Goal: Task Accomplishment & Management: Use online tool/utility

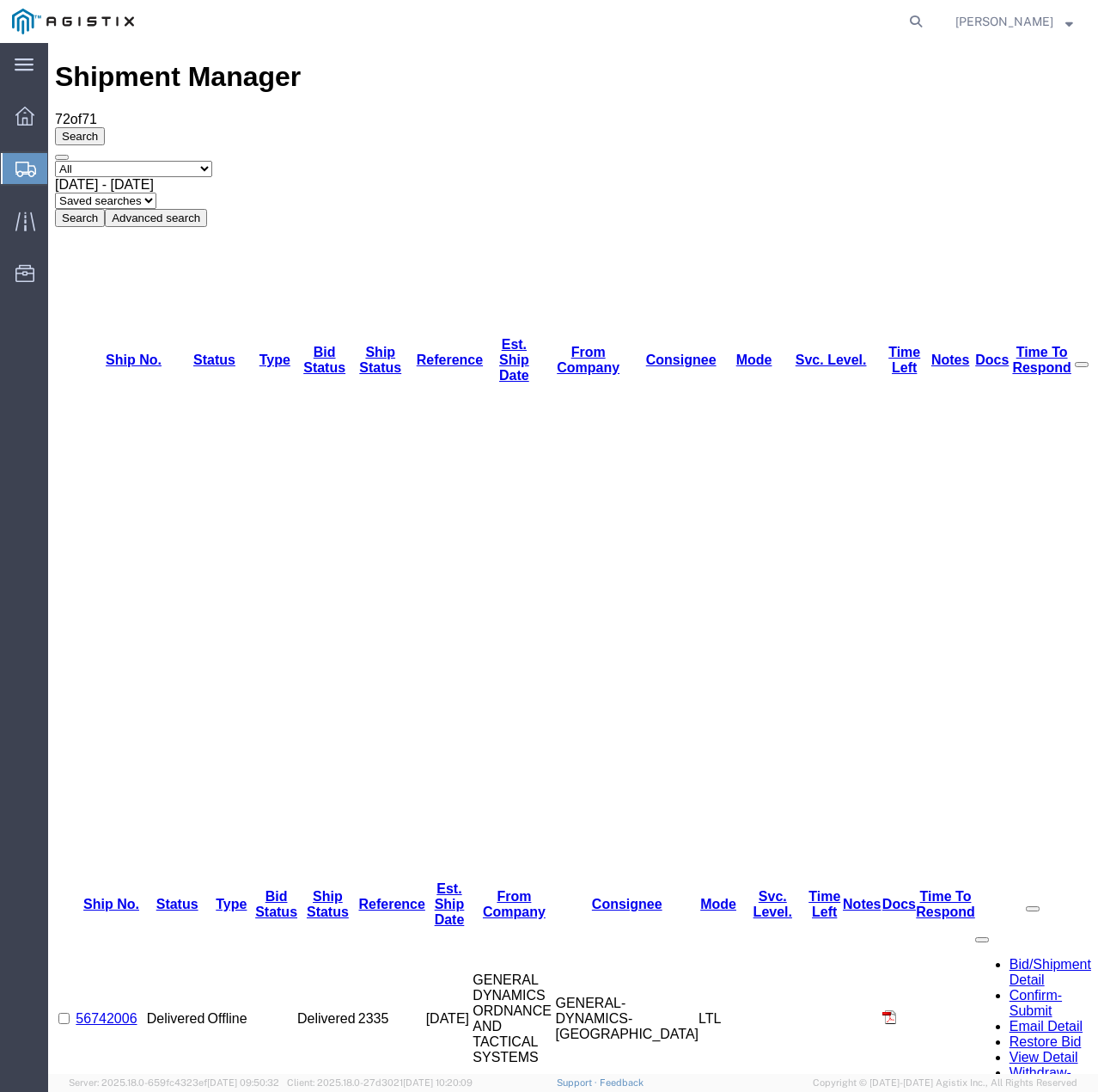
scroll to position [543, 0]
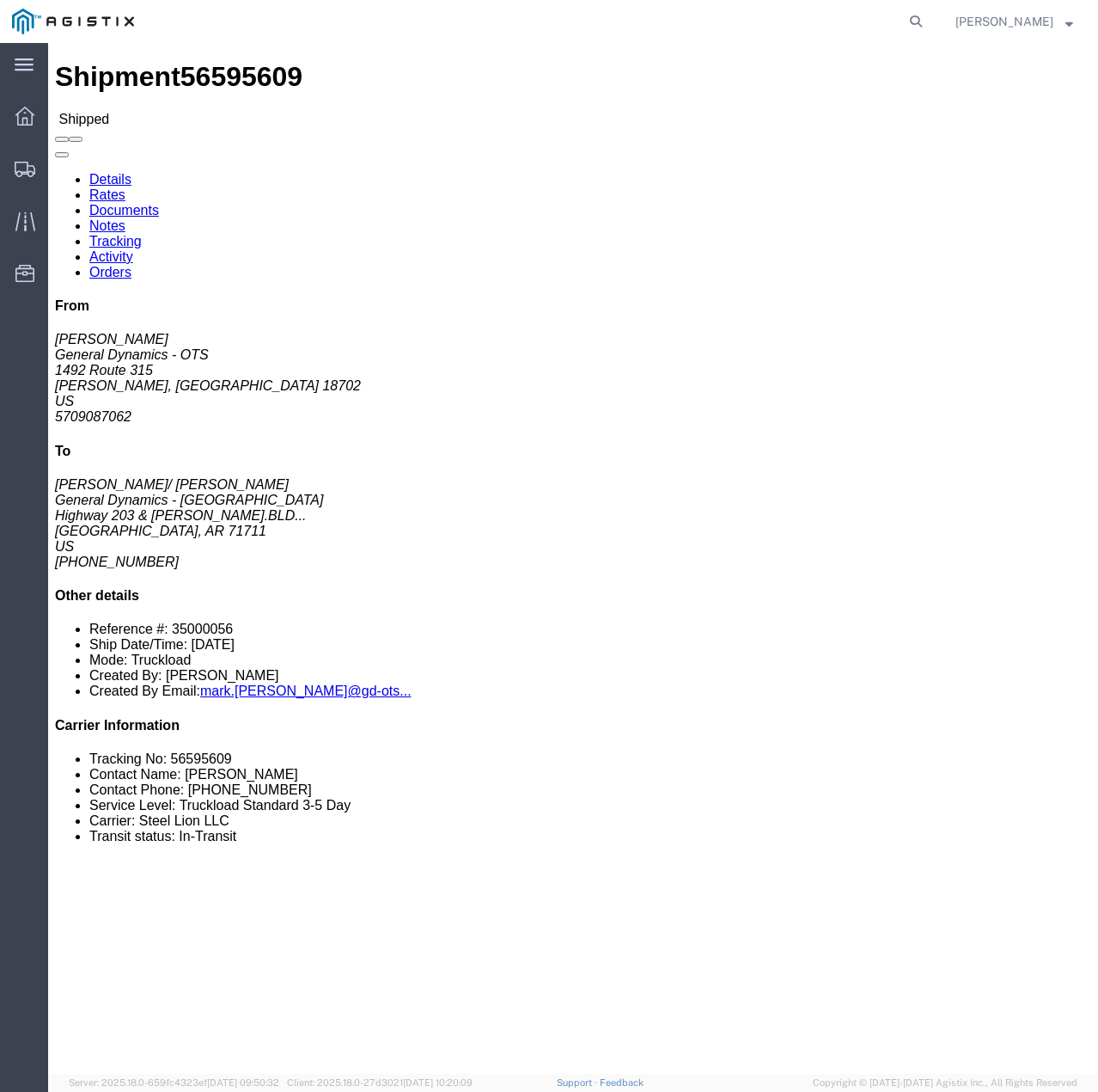
click link "Tracking"
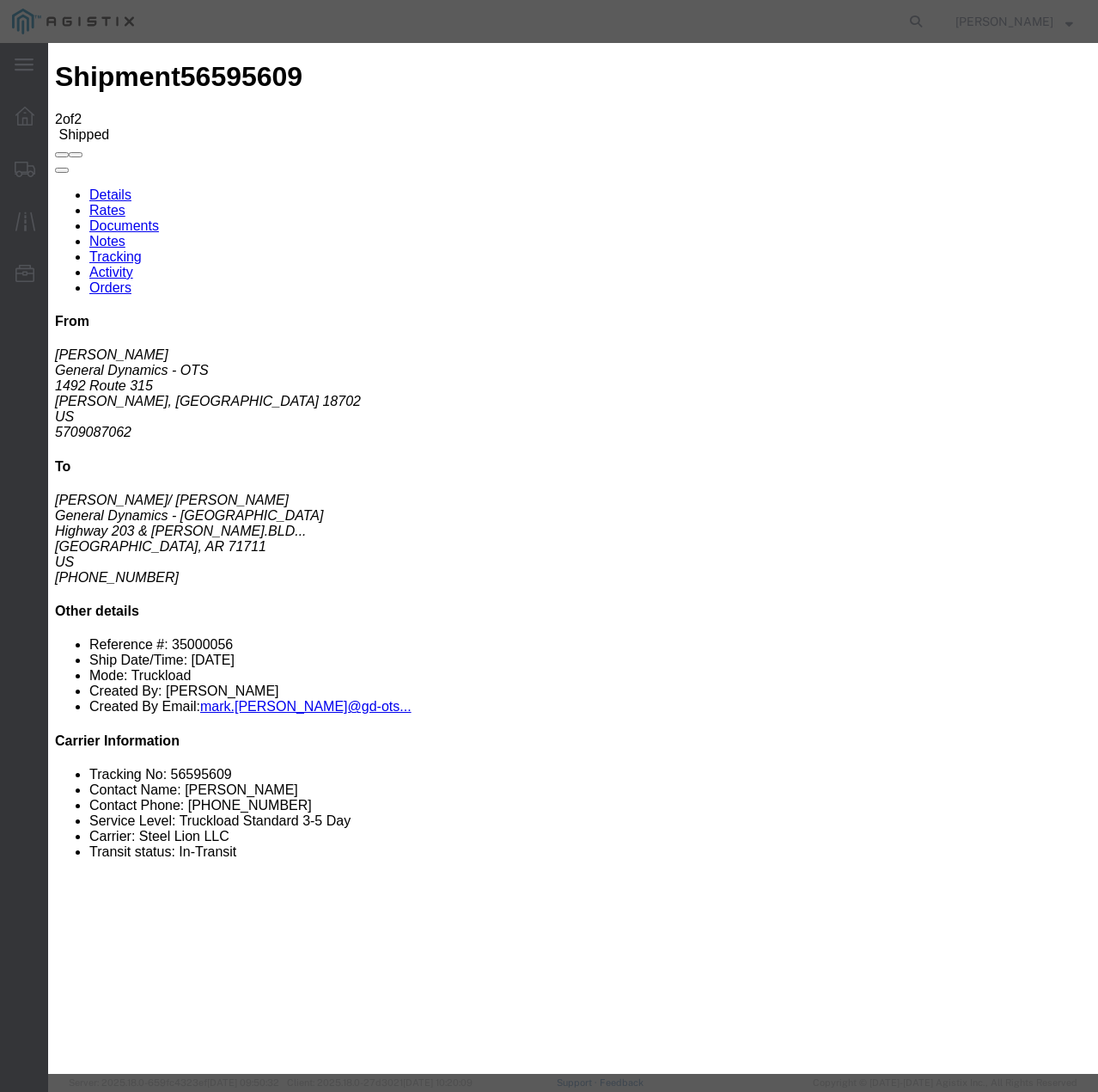
type input "[DATE]"
type input "11:00 AM"
select select "DELIVRED"
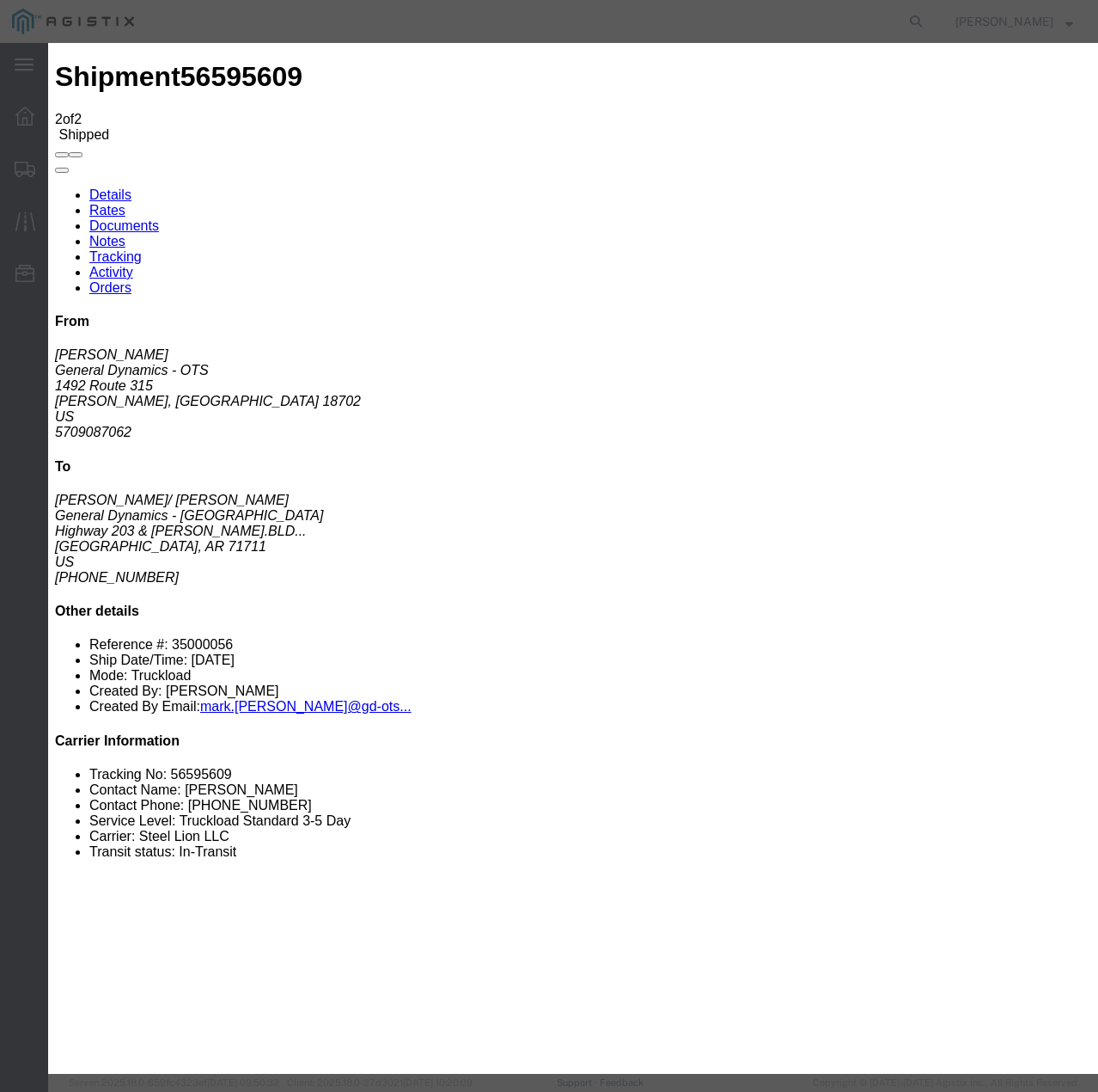
select select "22873"
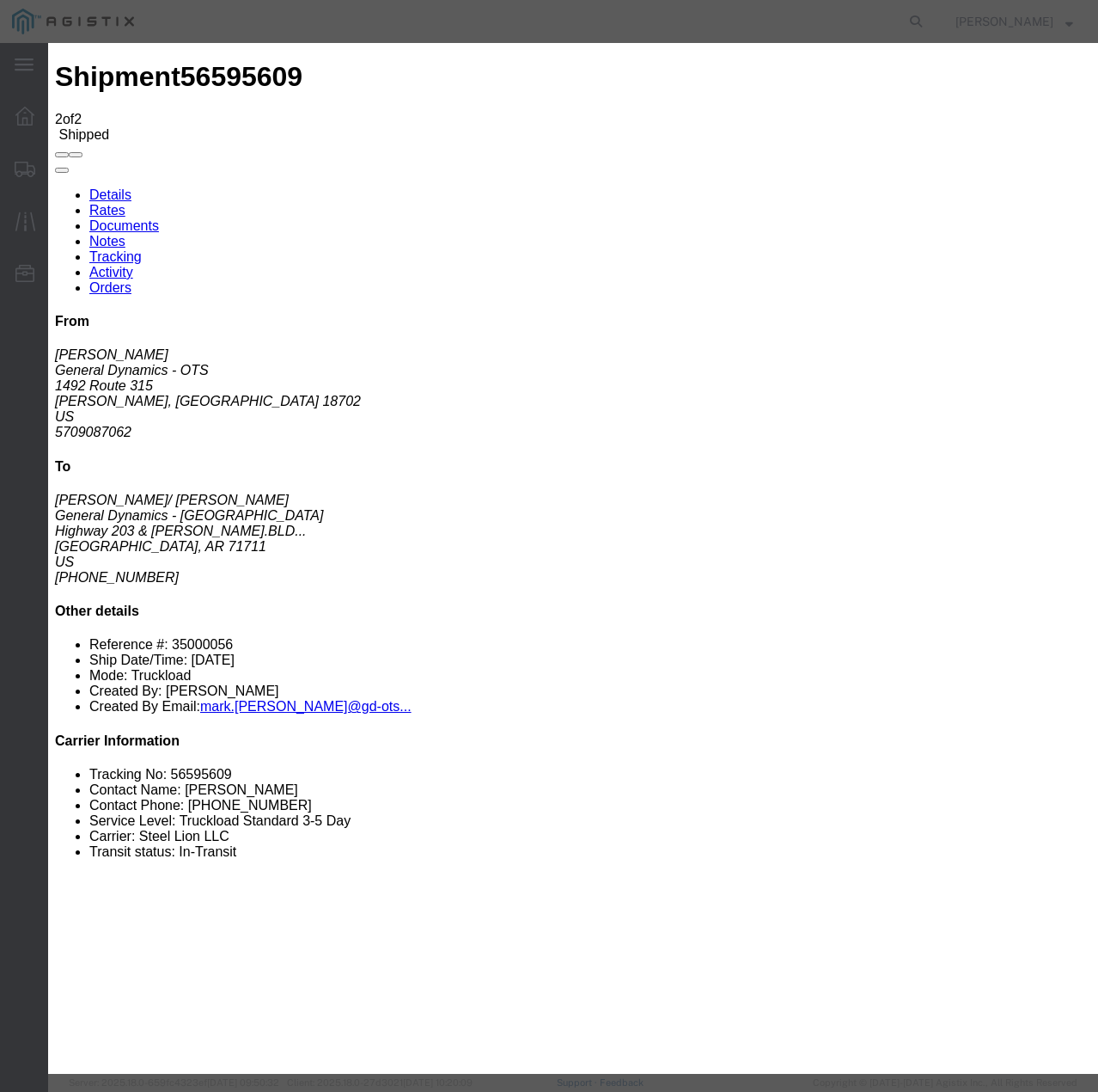
select select "TL"
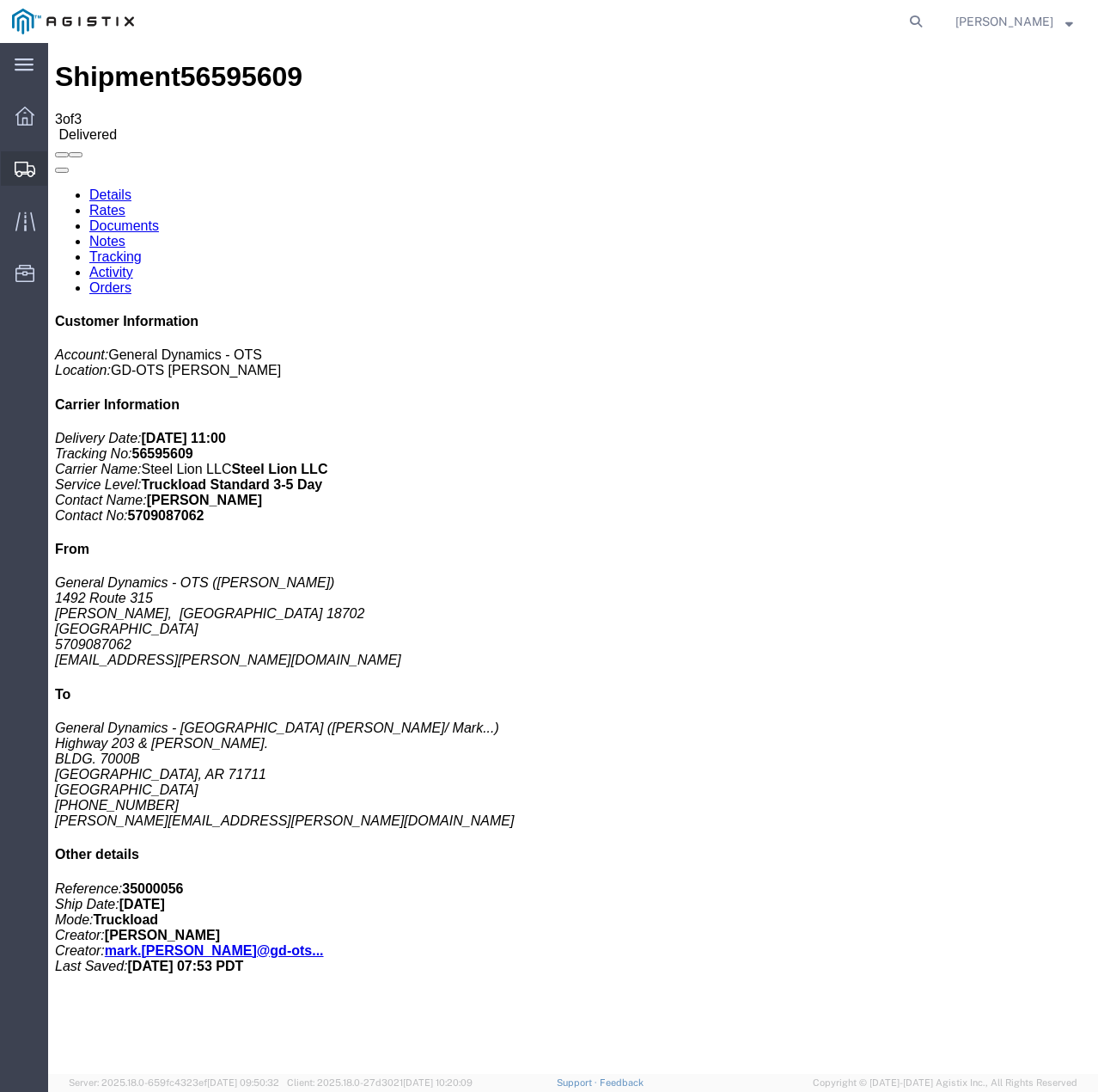
click at [13, 167] on div at bounding box center [25, 168] width 48 height 34
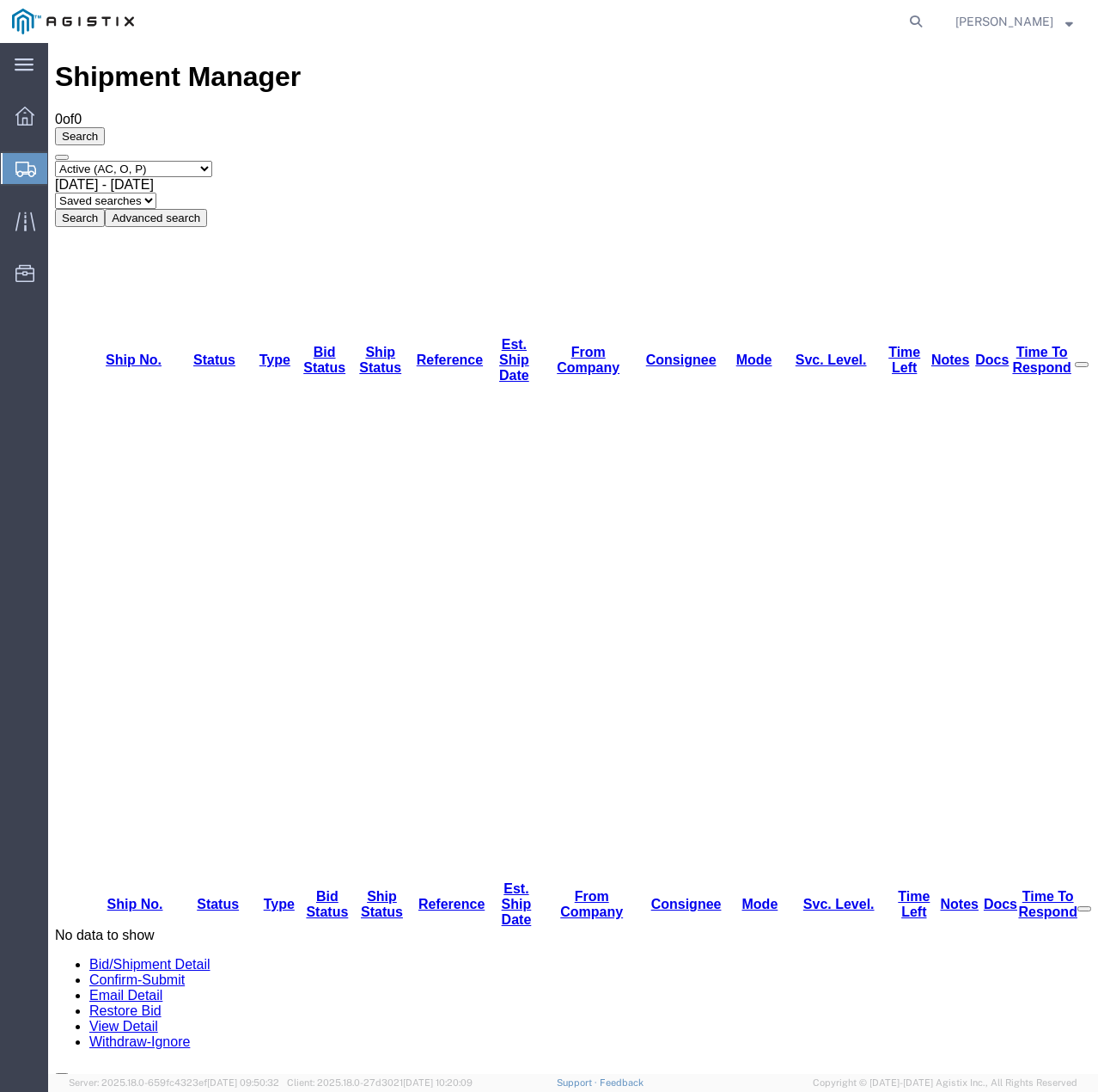
click at [212, 161] on select "Select status Active (AC, O, P) All Approved Awaiting Confirmation (AC) Booked …" at bounding box center [133, 169] width 157 height 17
select select "ALL"
click at [55, 161] on select "Select status Active (AC, O, P) All Approved Awaiting Confirmation (AC) Booked …" at bounding box center [133, 169] width 157 height 17
click at [105, 209] on button "Search" at bounding box center [80, 218] width 50 height 19
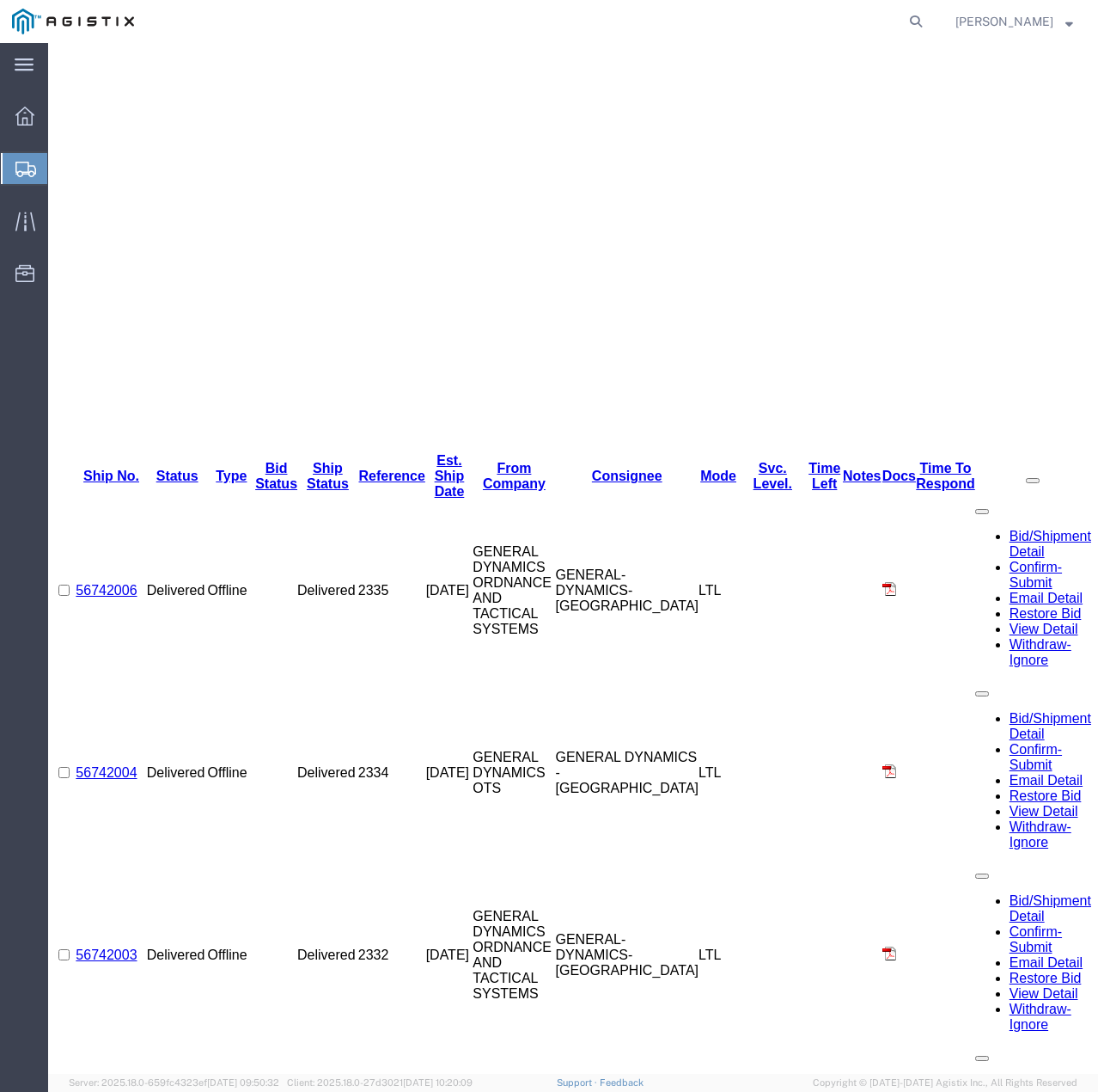
scroll to position [429, 0]
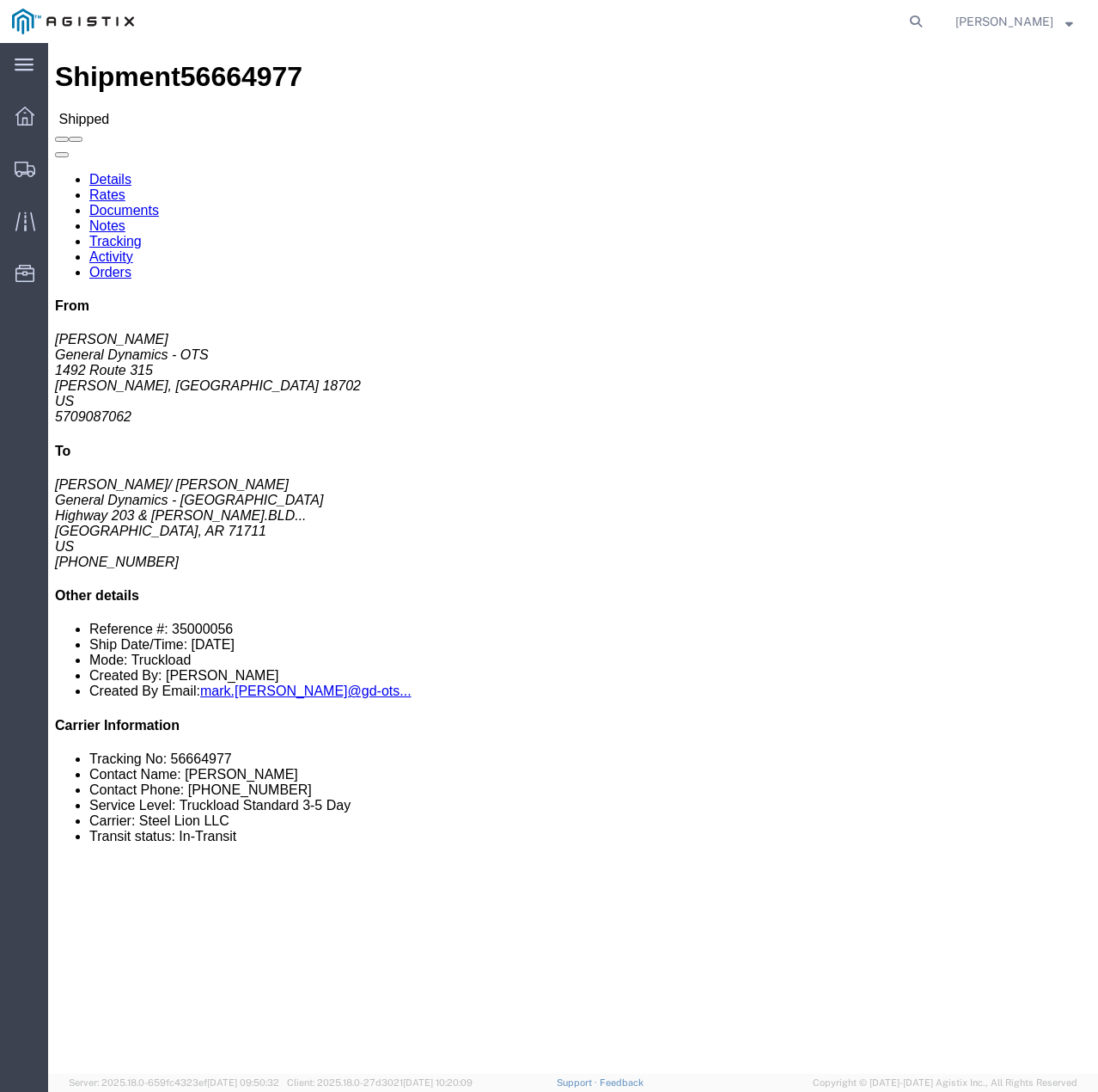
click link "Tracking"
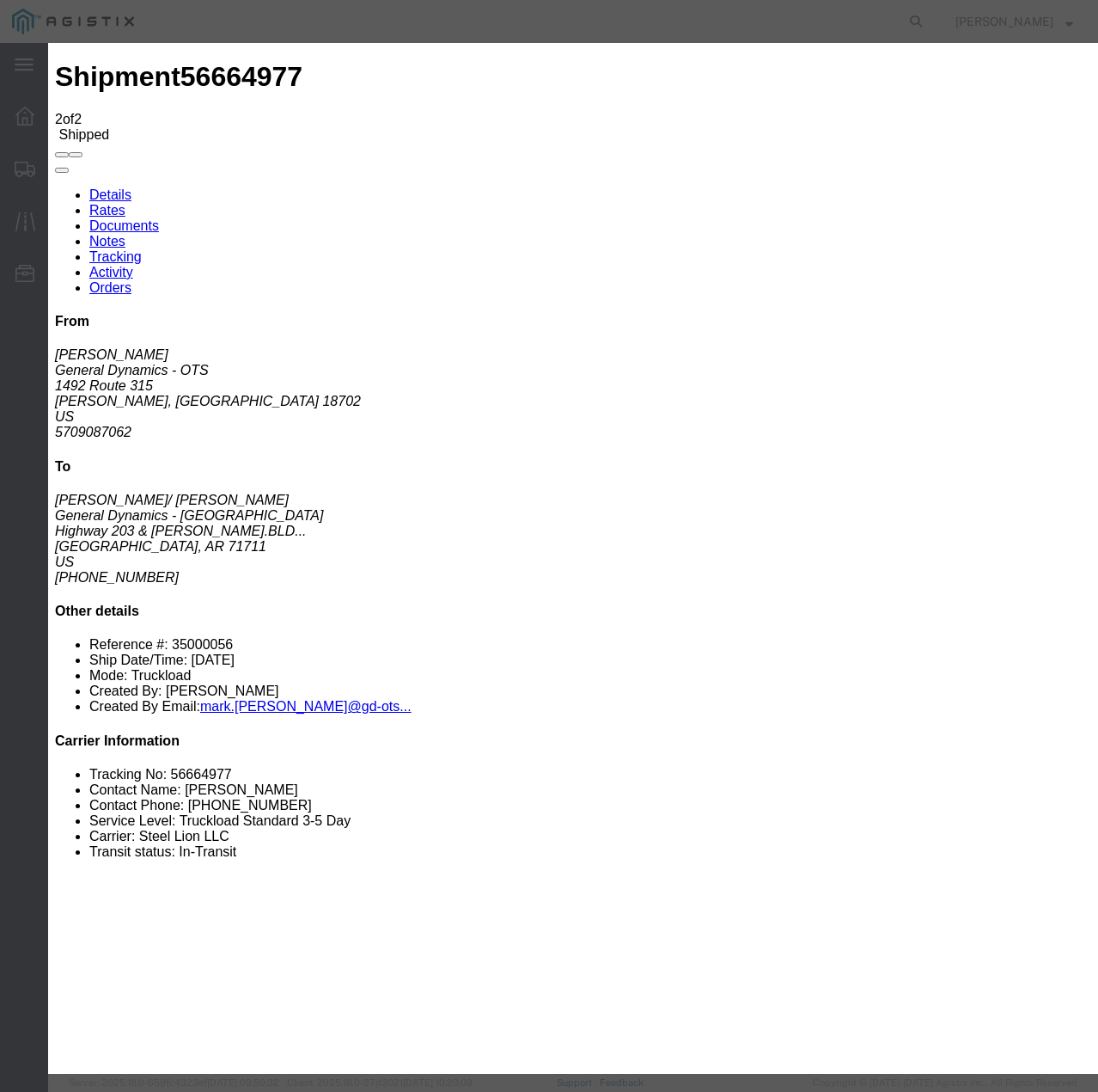
type input "[DATE]"
type input "11:00 AM"
select select "DELIVRED"
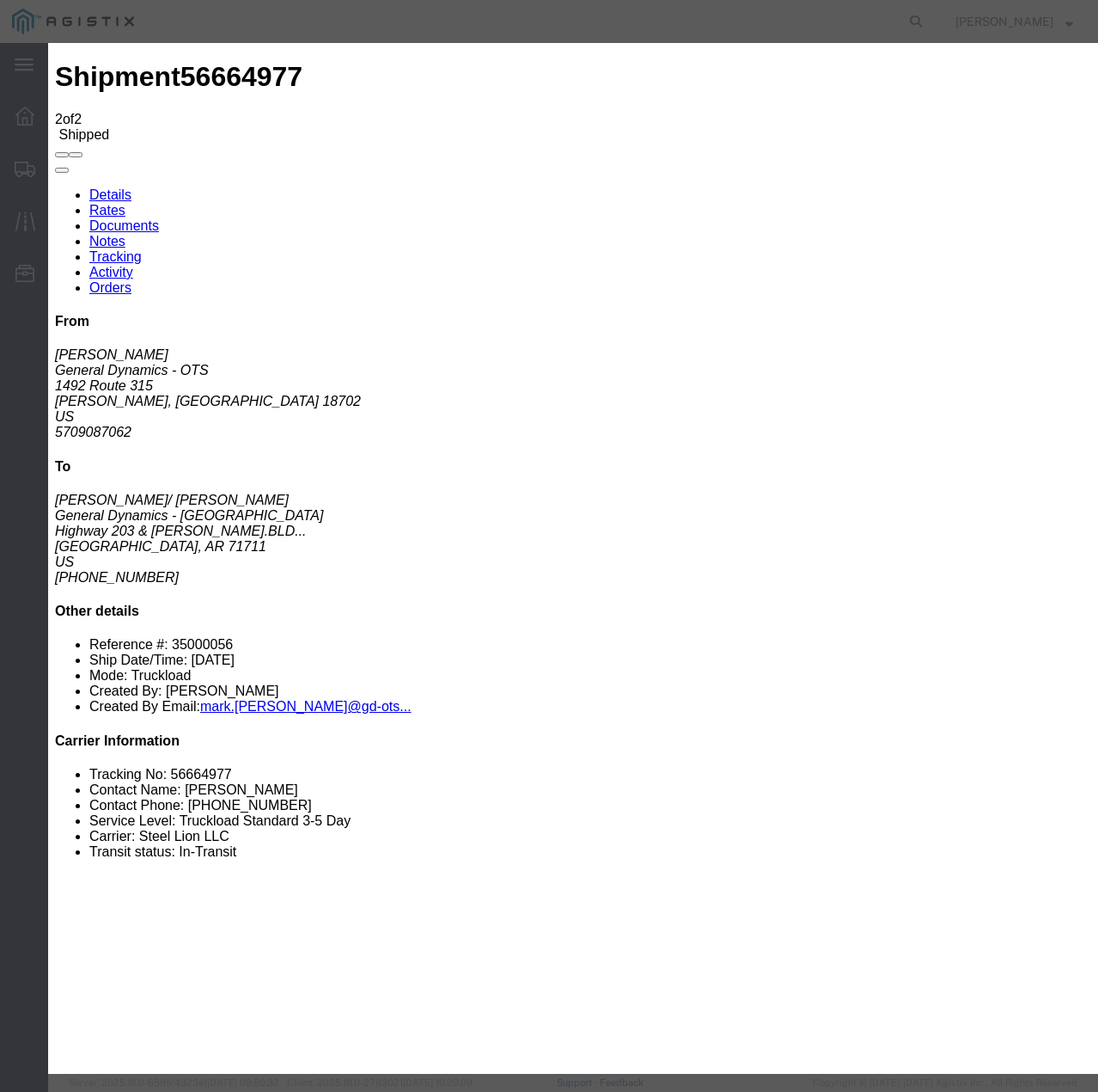
select select "22873"
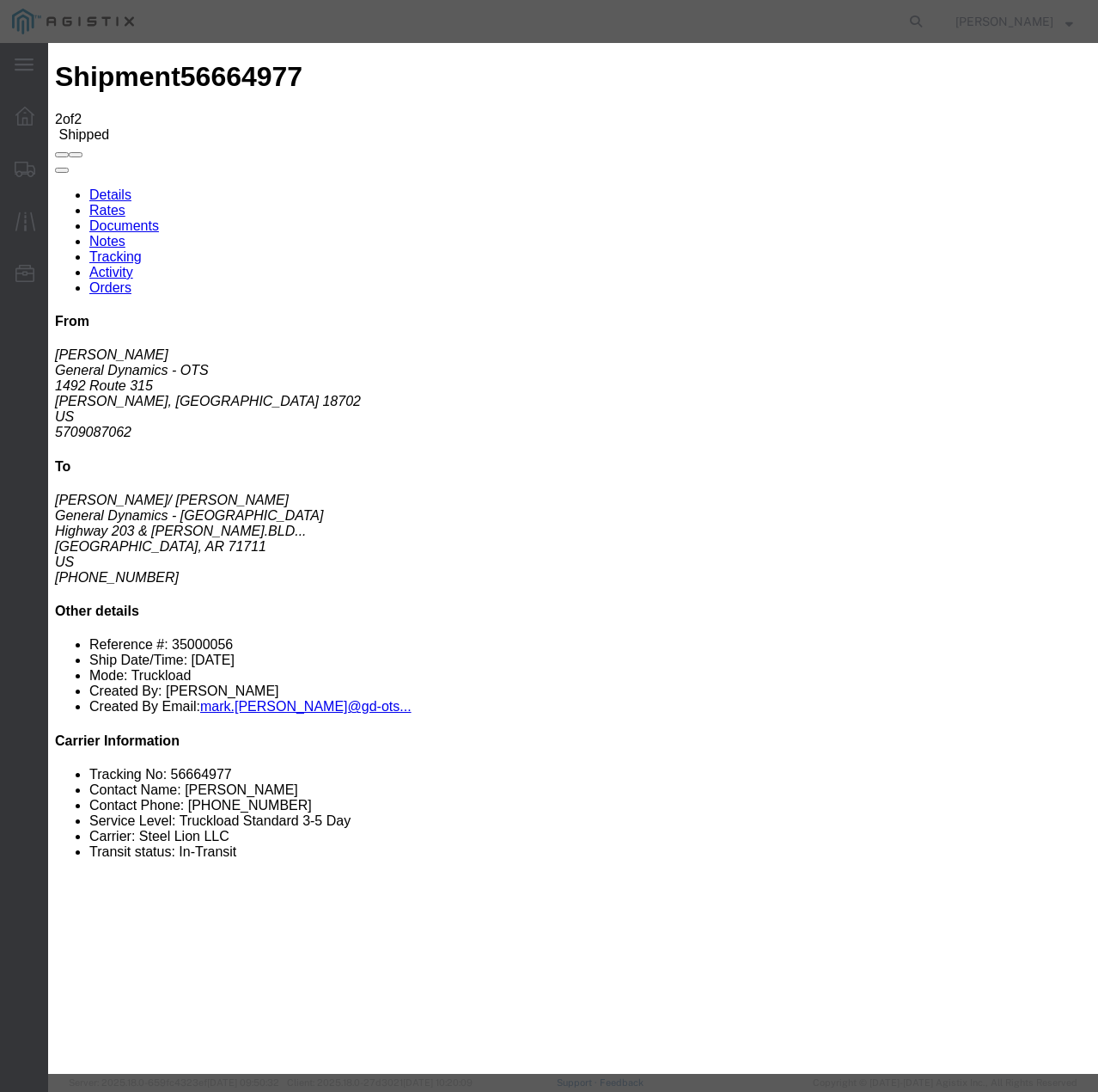
select select "TL"
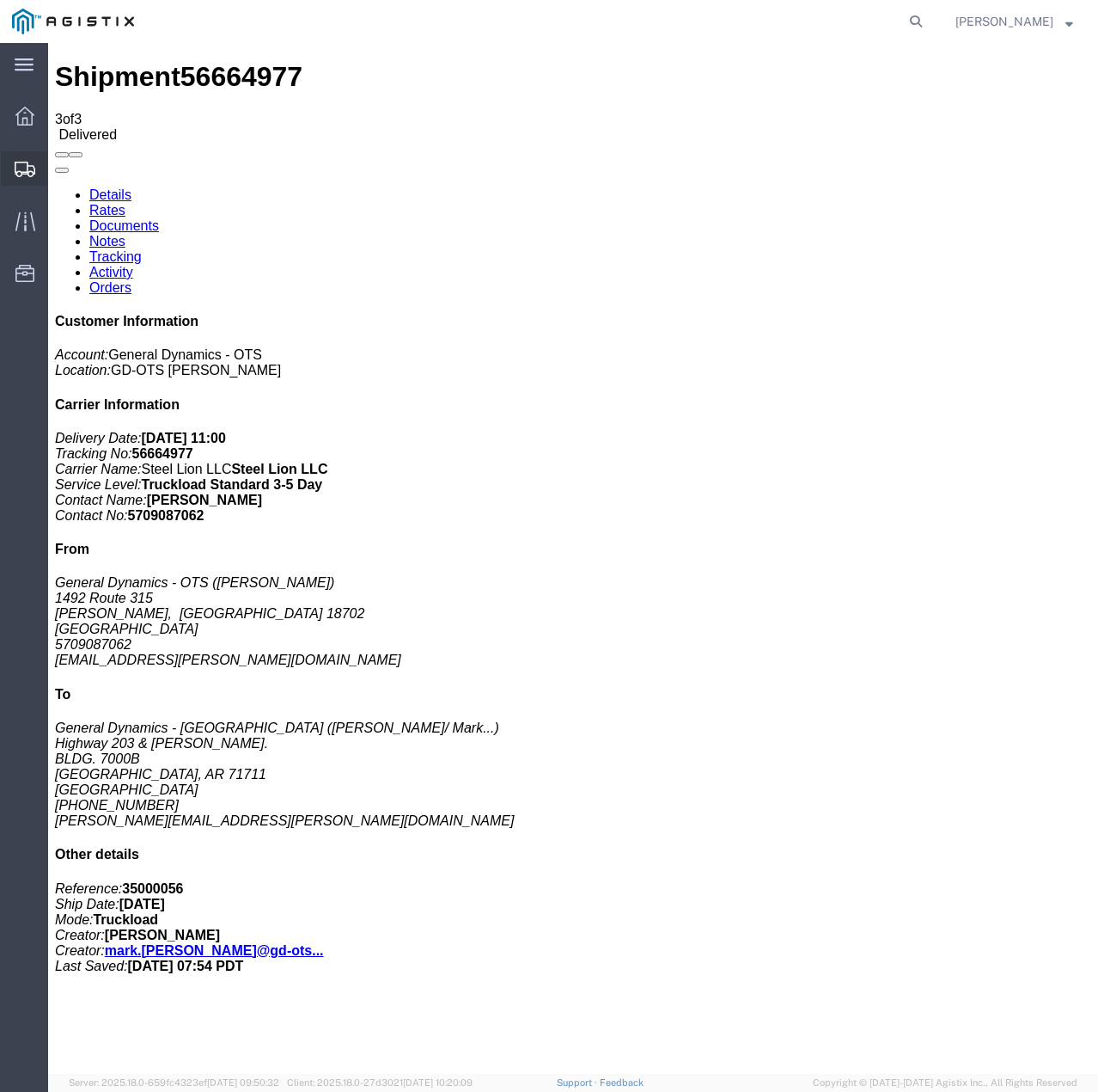
click at [18, 175] on icon at bounding box center [25, 169] width 20 height 16
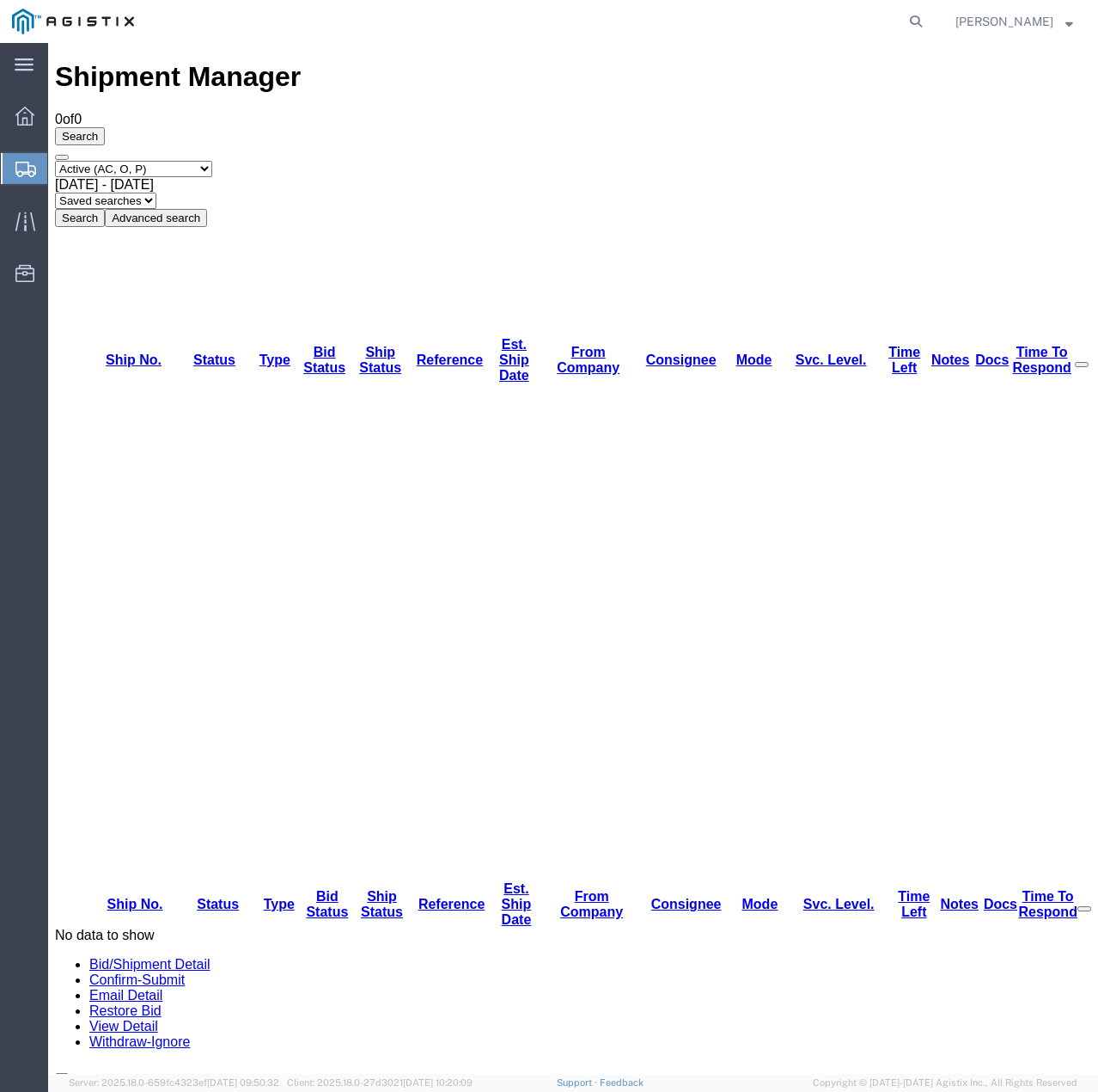
click at [186, 161] on select "Select status Active (AC, O, P) All Approved Awaiting Confirmation (AC) Booked …" at bounding box center [133, 169] width 157 height 17
select select "ALL"
click at [55, 161] on select "Select status Active (AC, O, P) All Approved Awaiting Confirmation (AC) Booked …" at bounding box center [133, 169] width 157 height 17
click at [105, 209] on button "Search" at bounding box center [80, 218] width 50 height 19
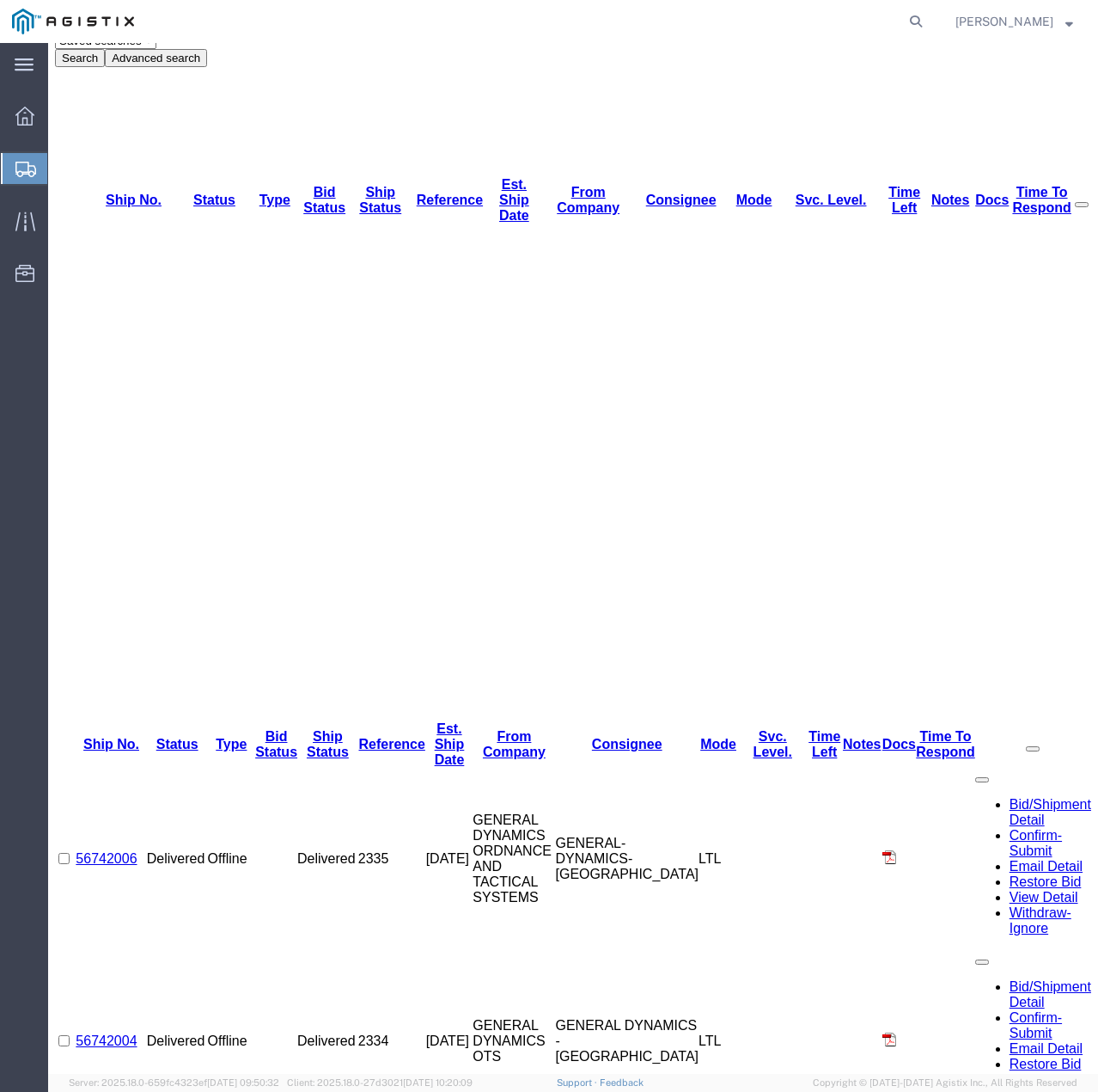
scroll to position [172, 0]
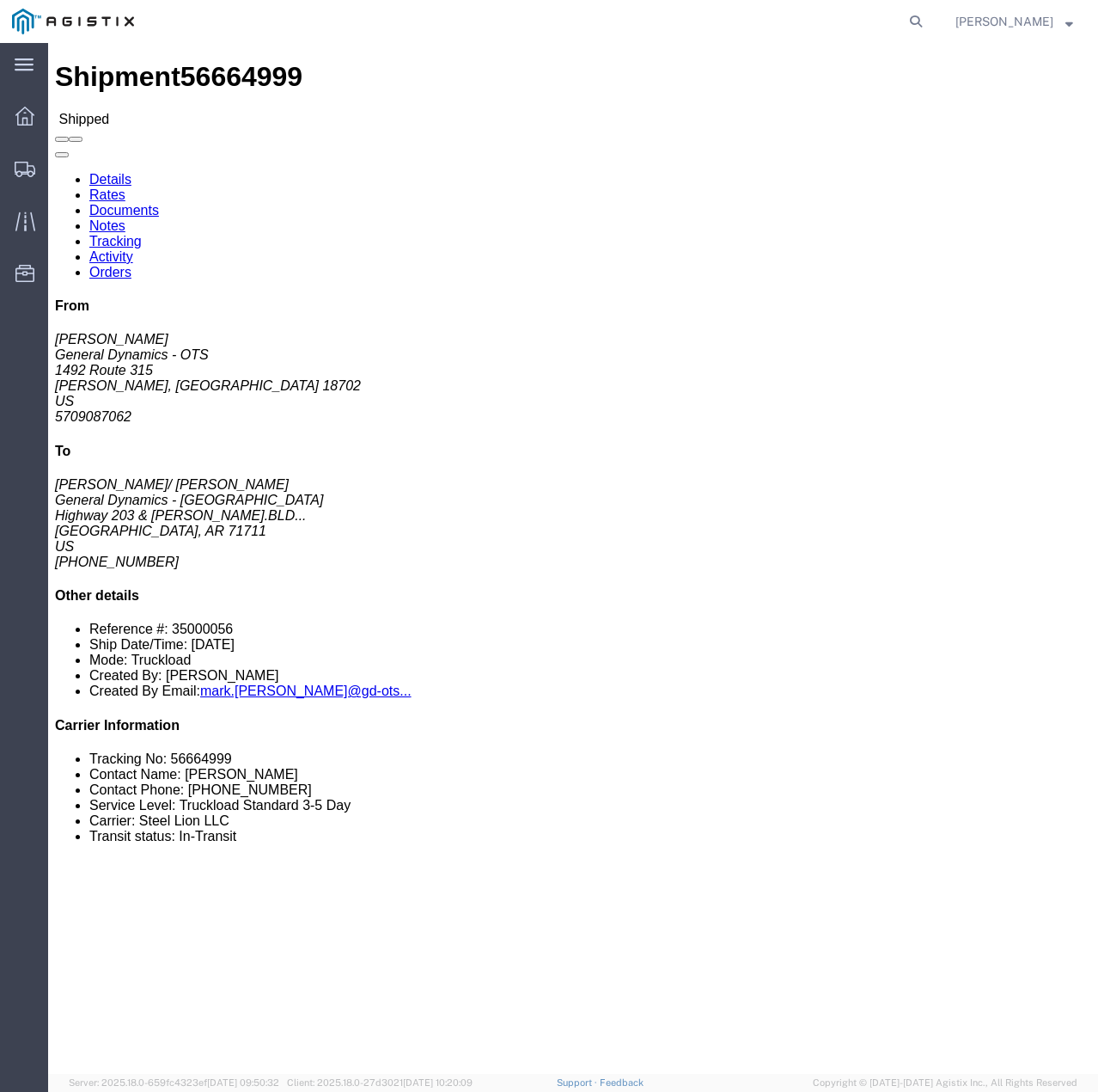
click link "Tracking"
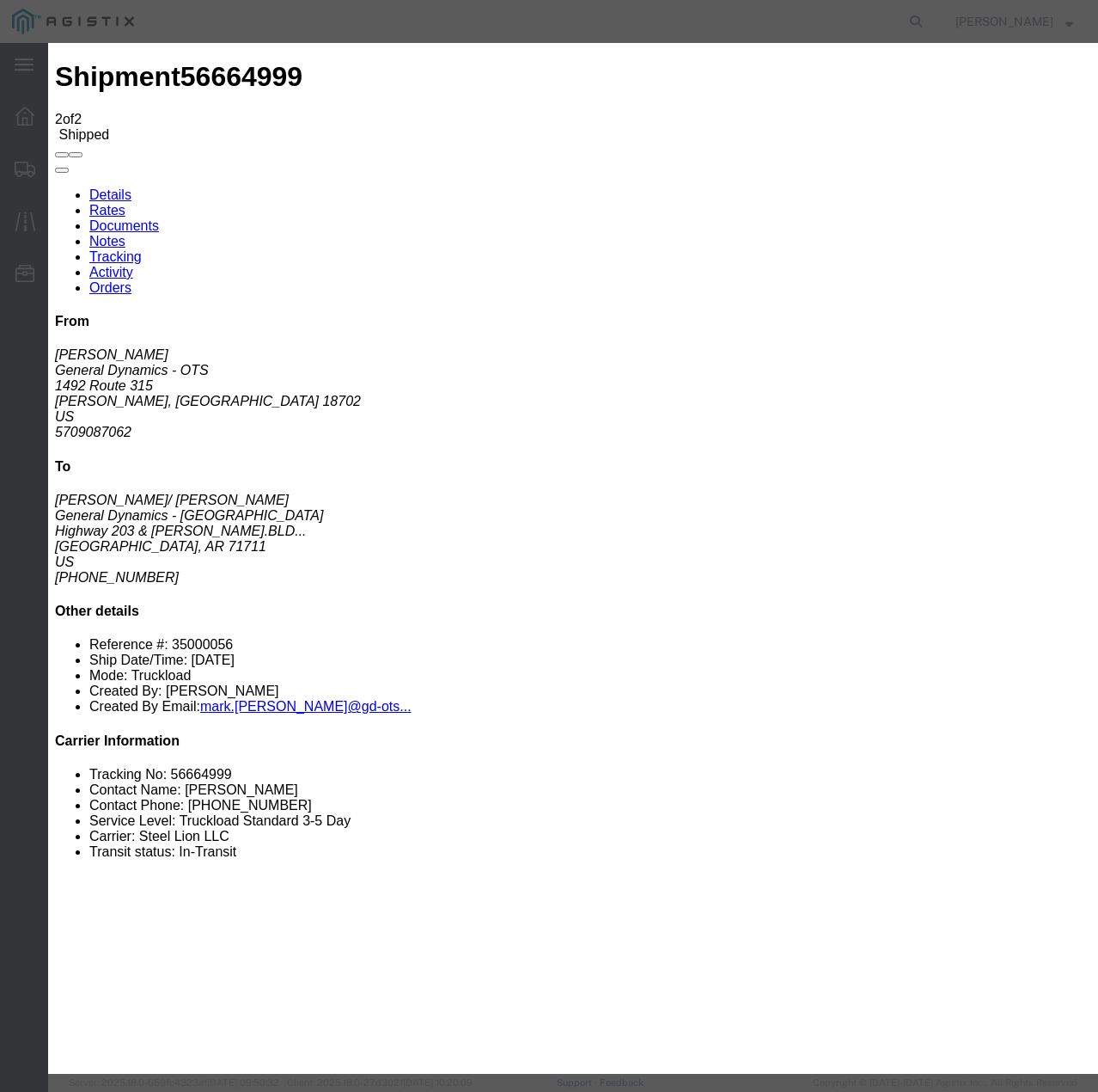
type input "[DATE]"
type input "11:00 AM"
select select "DELIVRED"
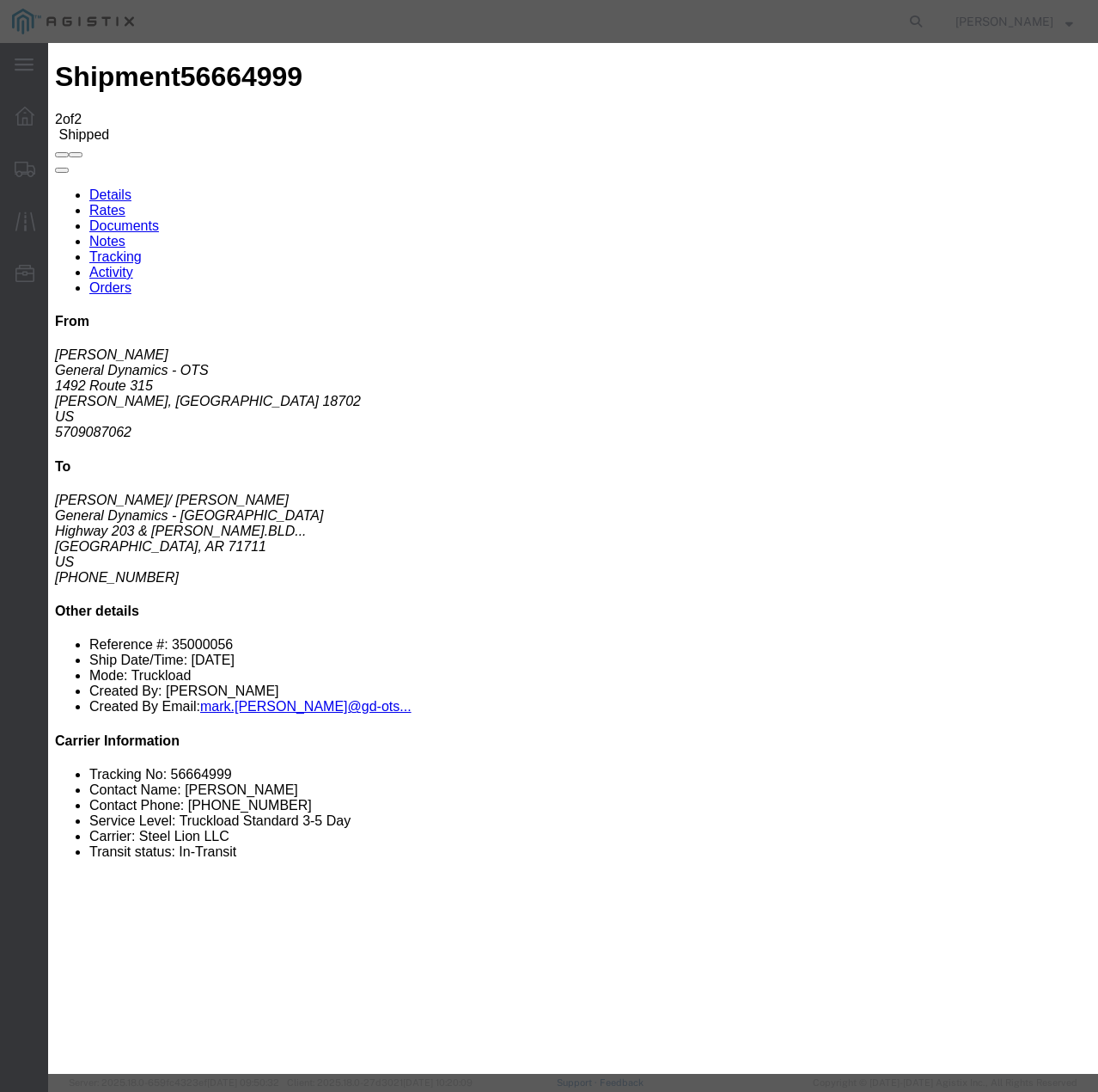
select select "22873"
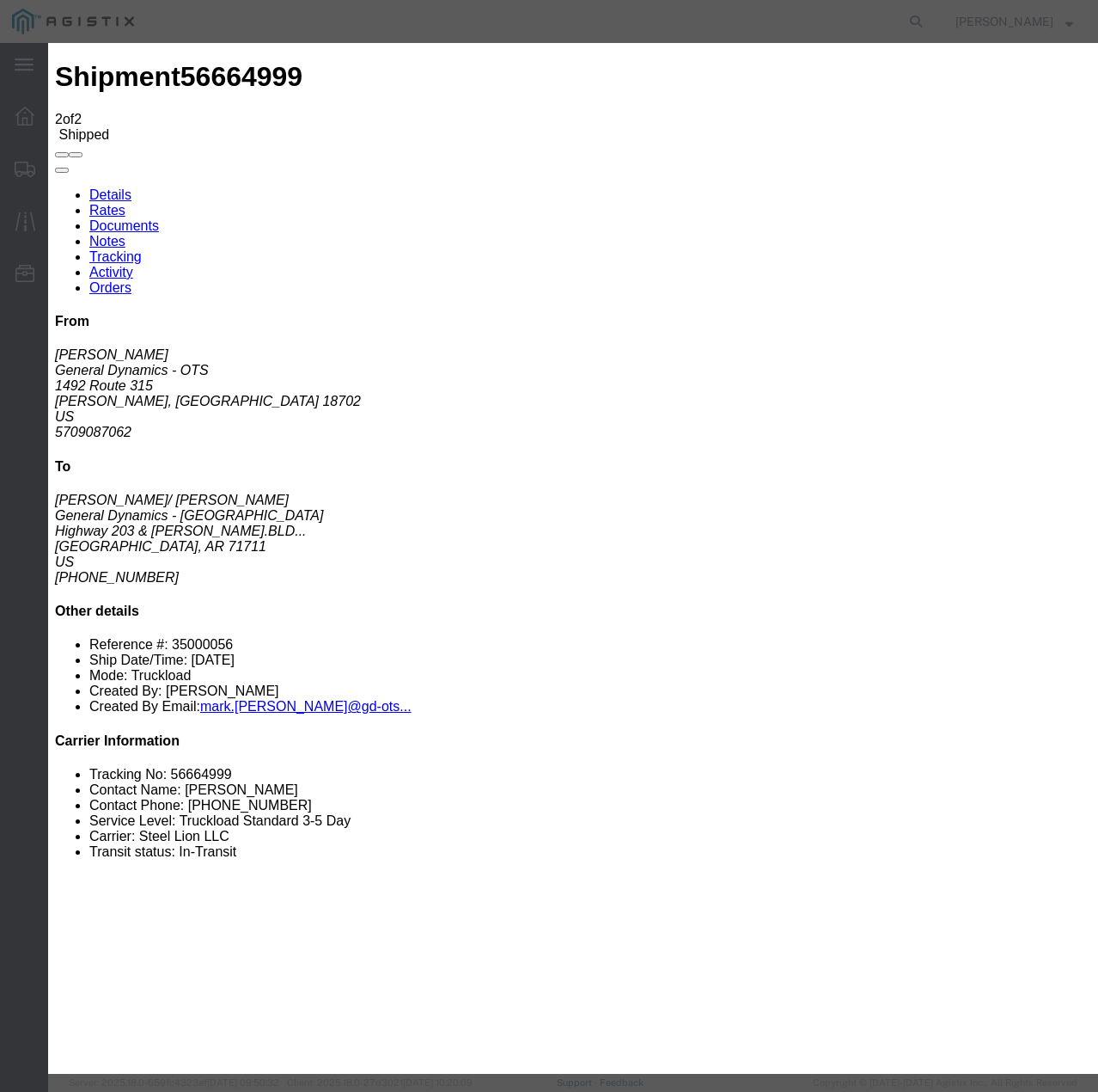
select select "TL"
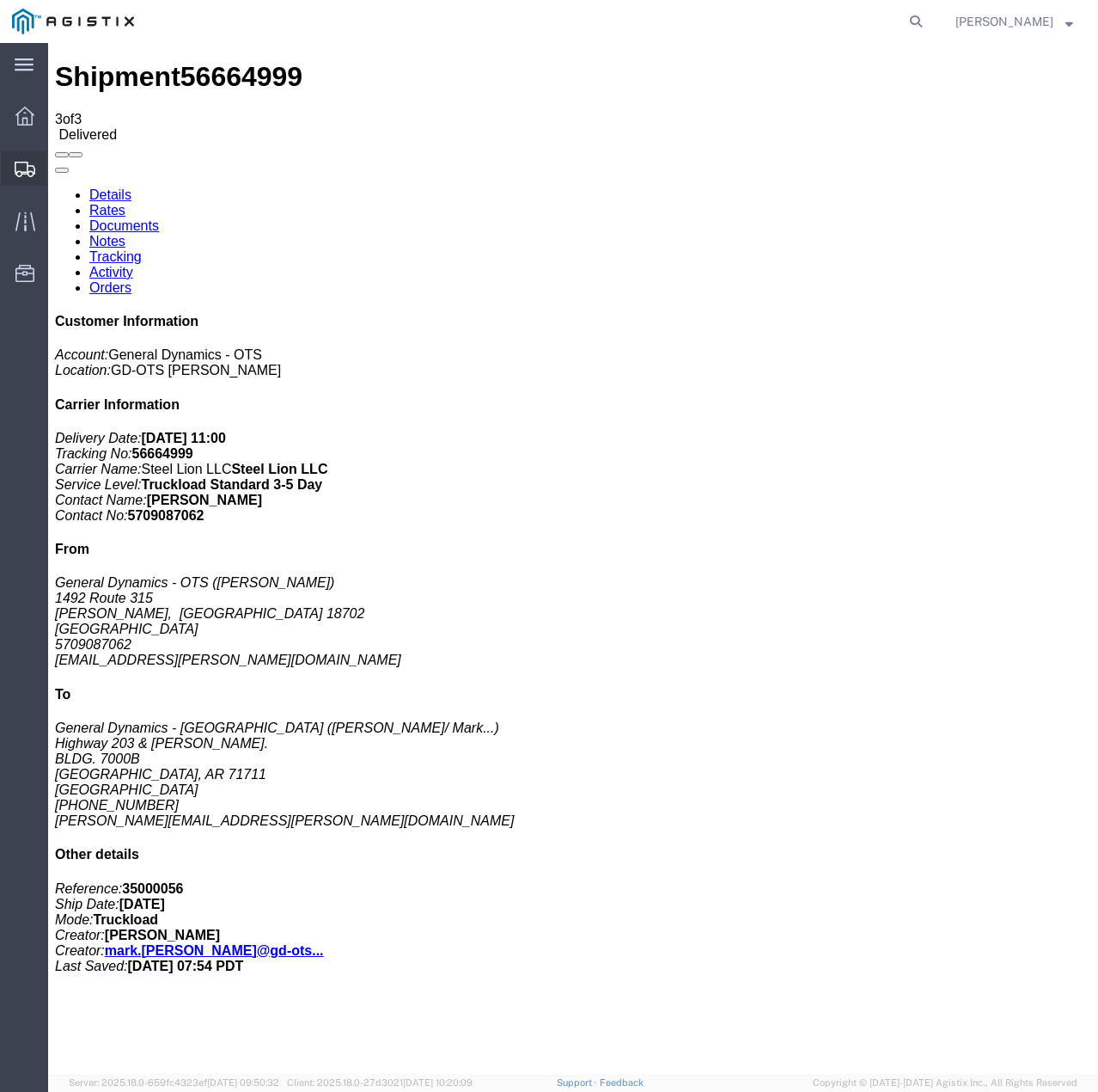
click at [21, 170] on icon at bounding box center [25, 169] width 20 height 16
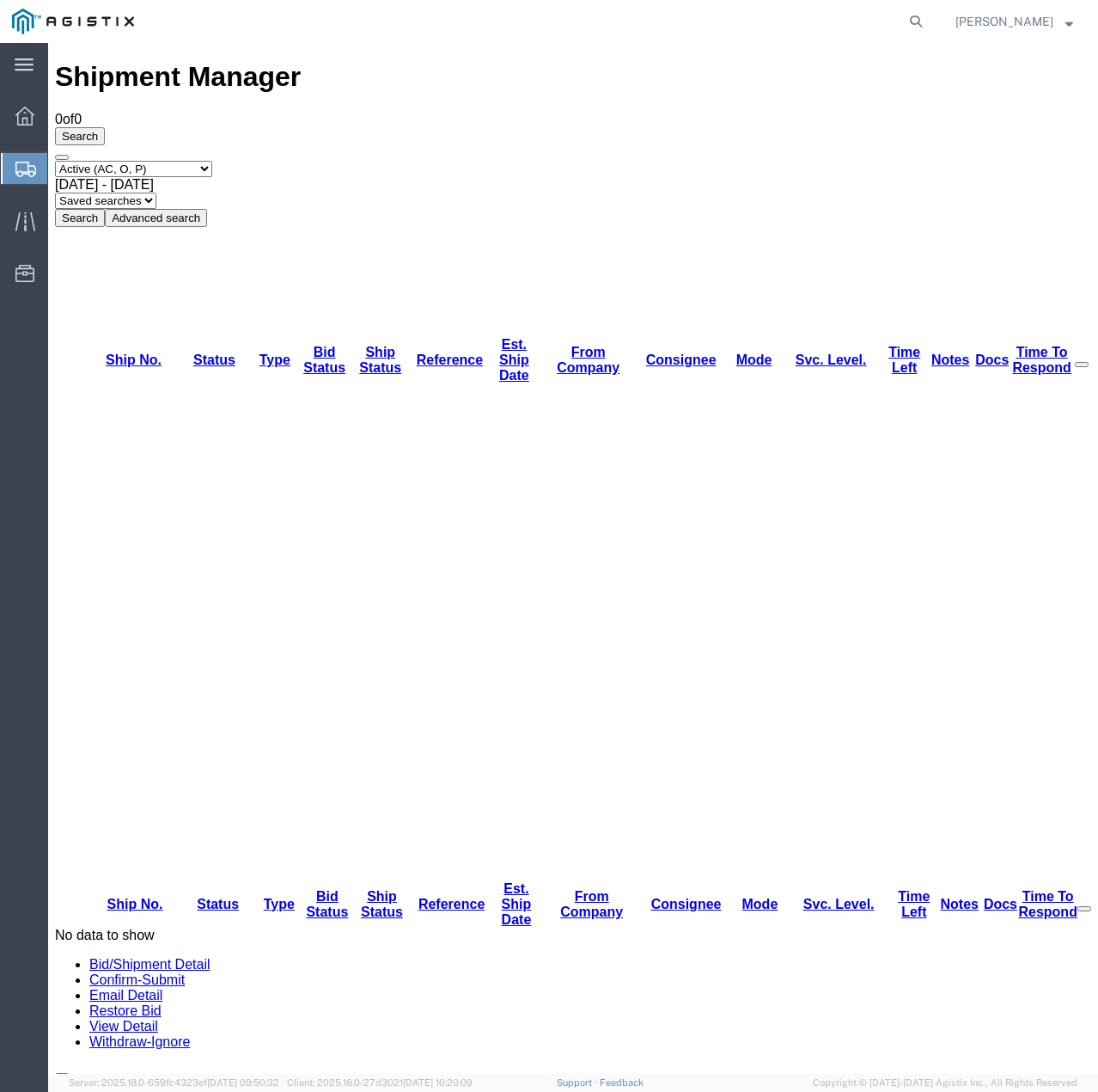
click at [182, 161] on select "Select status Active (AC, O, P) All Approved Awaiting Confirmation (AC) Booked …" at bounding box center [133, 169] width 157 height 17
select select "ALL"
click at [55, 161] on select "Select status Active (AC, O, P) All Approved Awaiting Confirmation (AC) Booked …" at bounding box center [133, 169] width 157 height 17
click at [105, 209] on button "Search" at bounding box center [80, 218] width 50 height 19
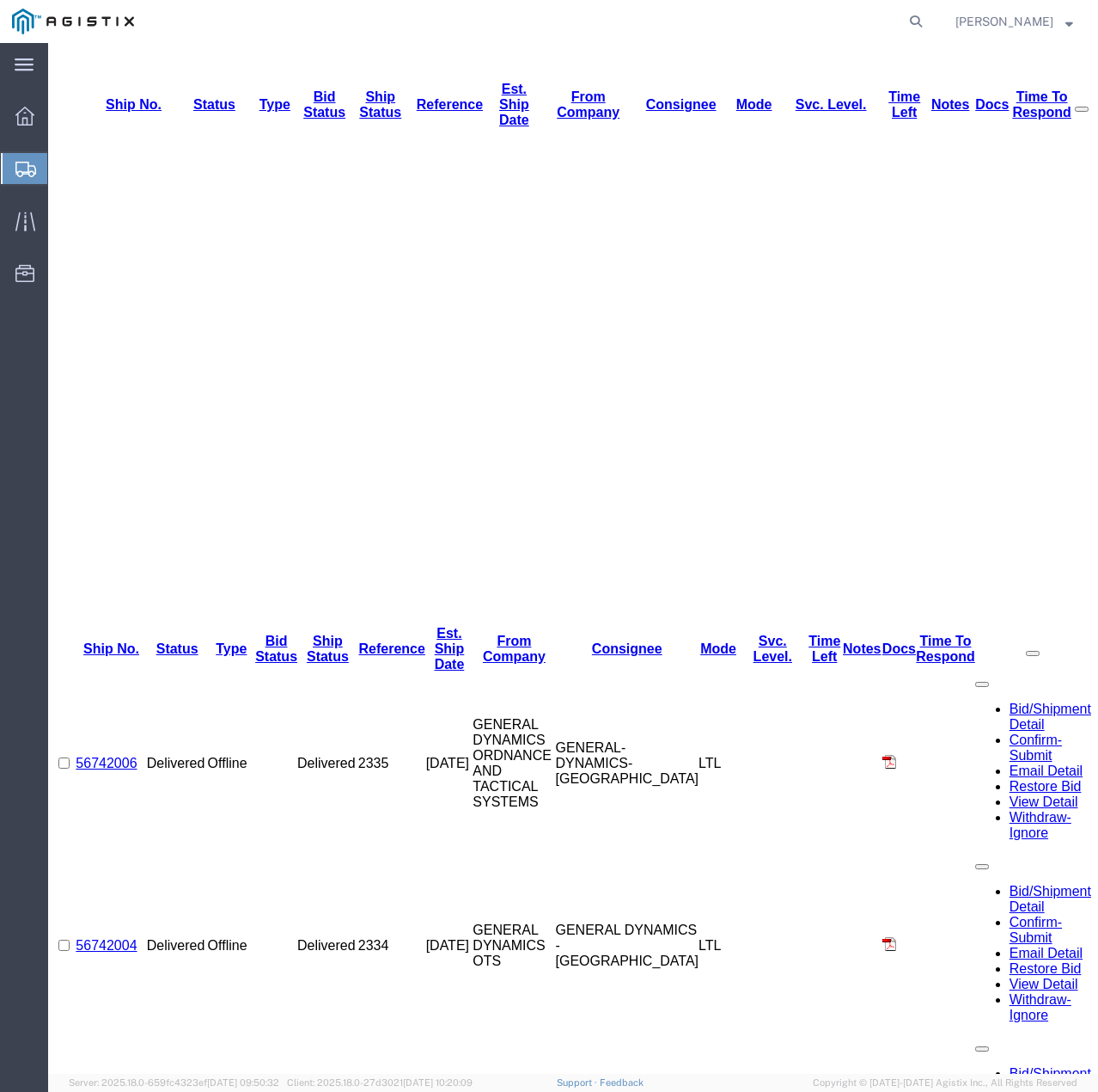
scroll to position [258, 0]
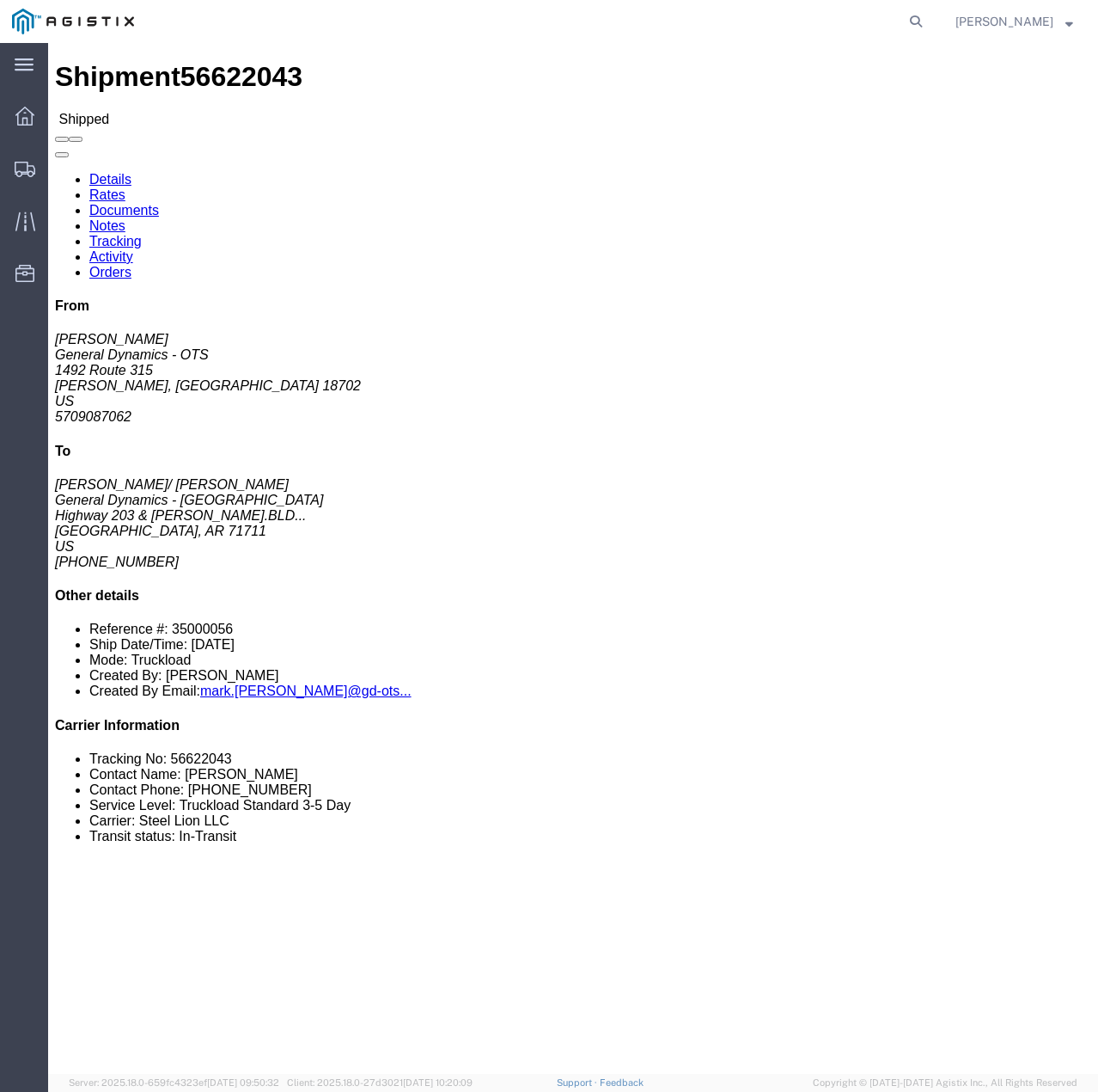
click link "Tracking"
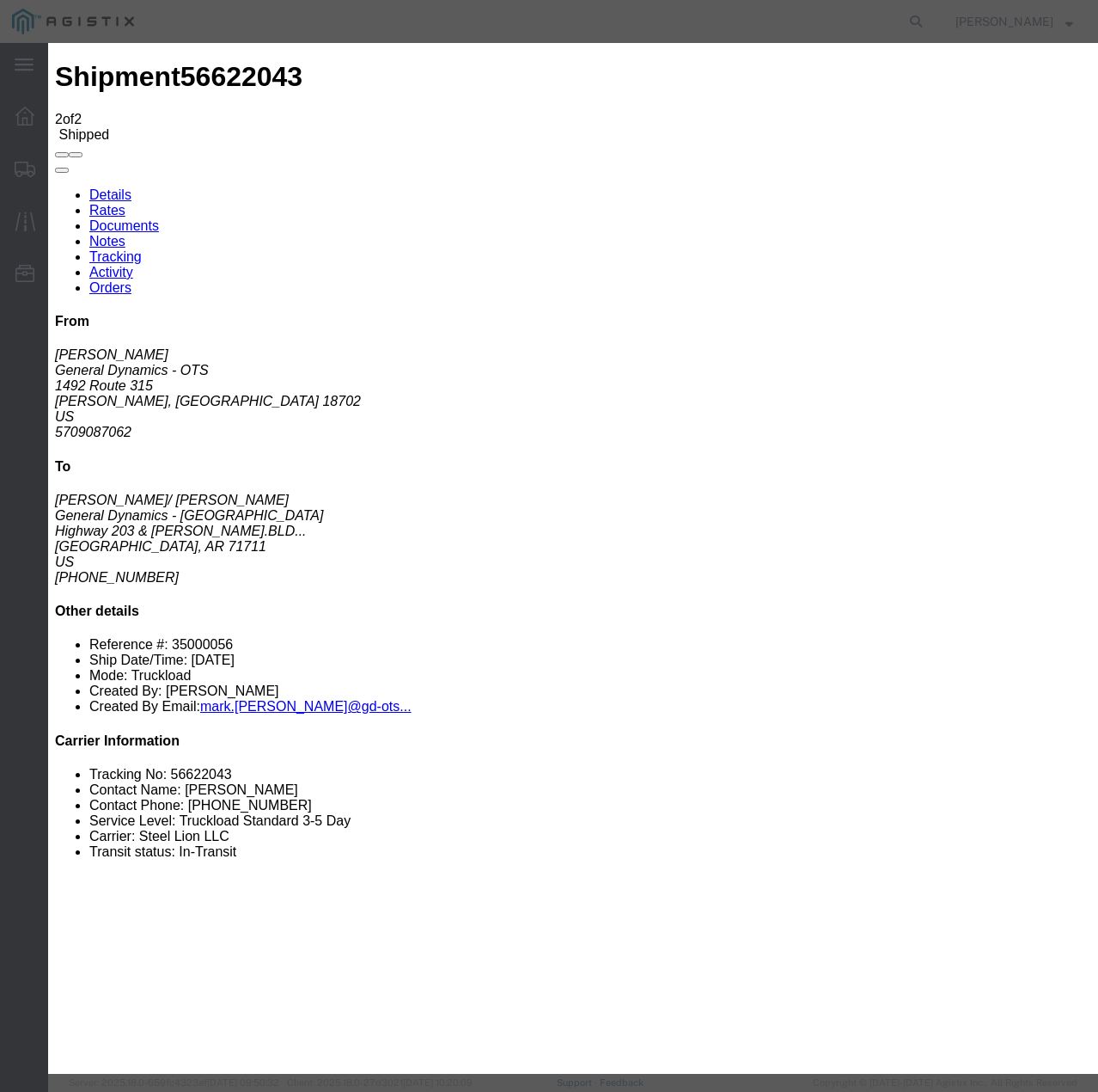
type input "[DATE]"
type input "11:00 AM"
select select "DELIVRED"
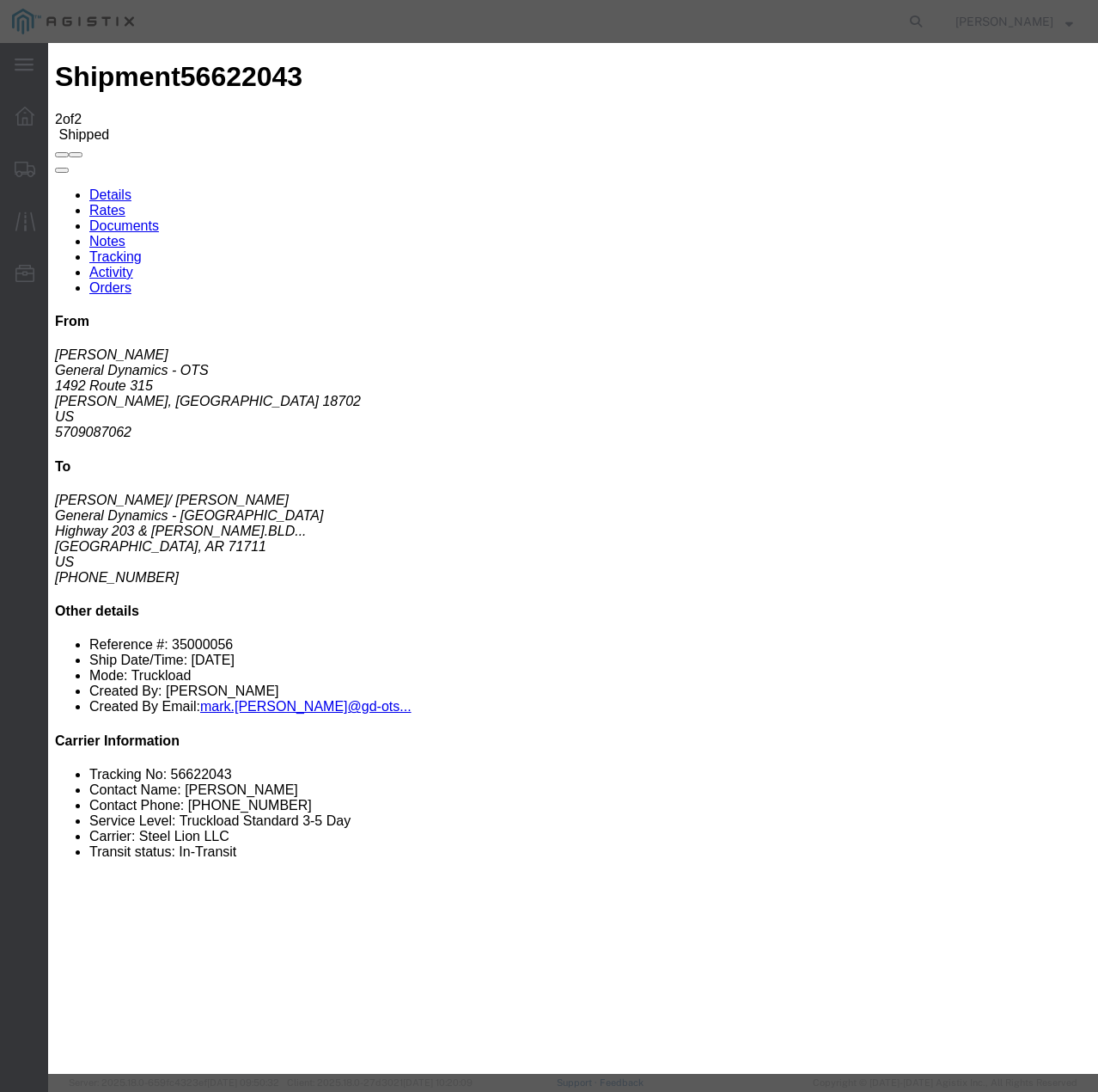
select select "22873"
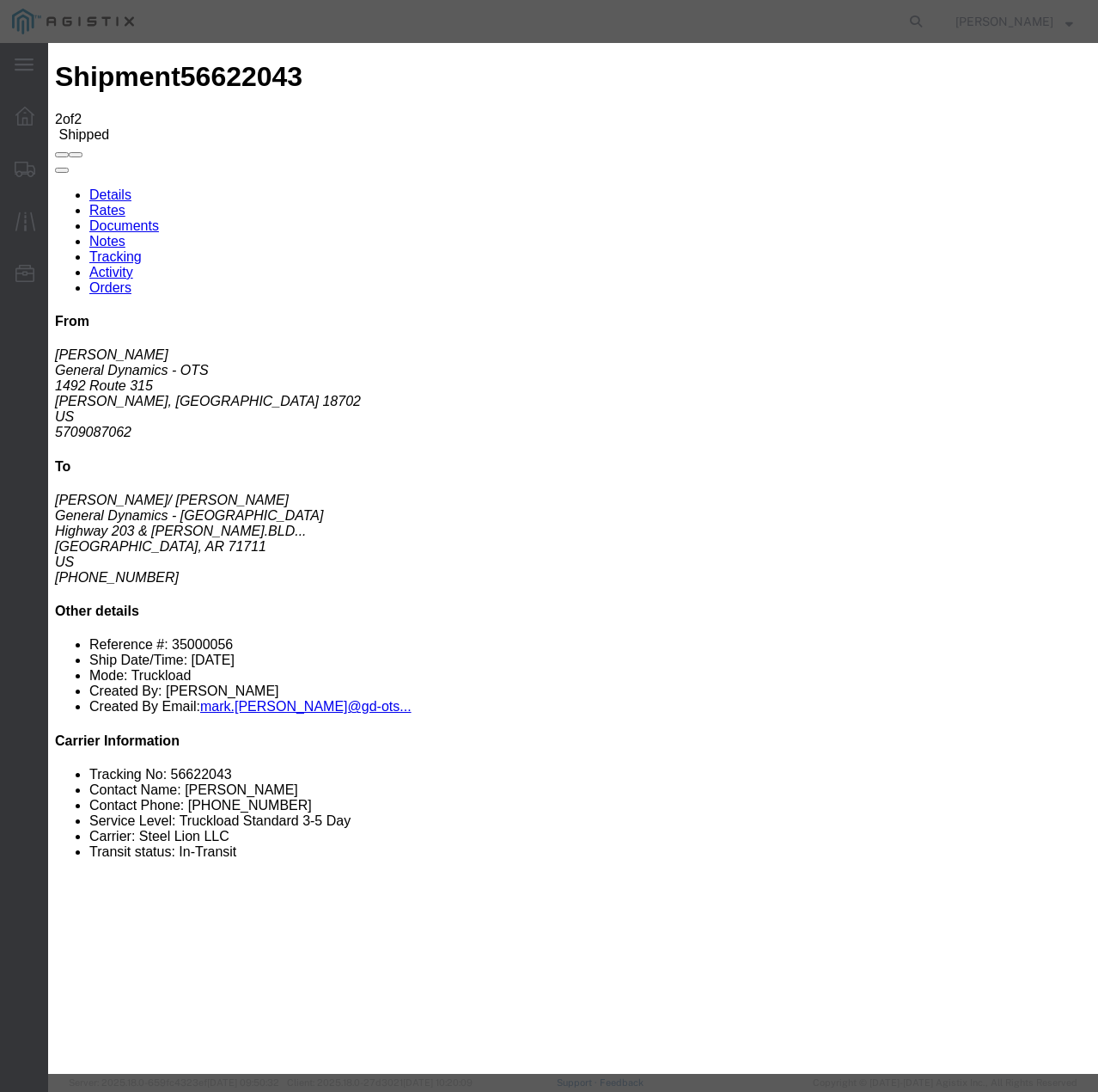
select select "TL"
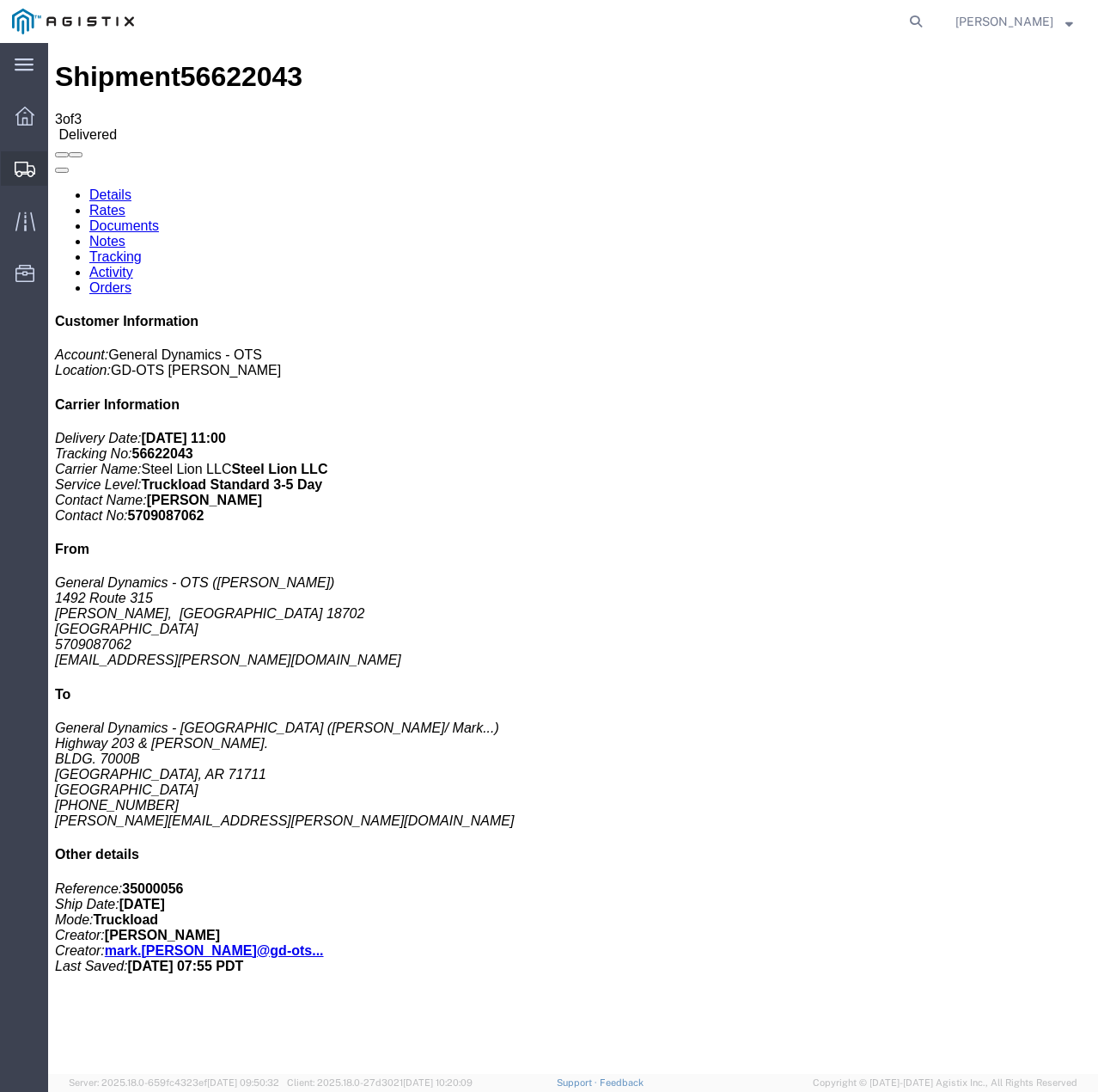
click at [24, 175] on icon at bounding box center [25, 169] width 20 height 16
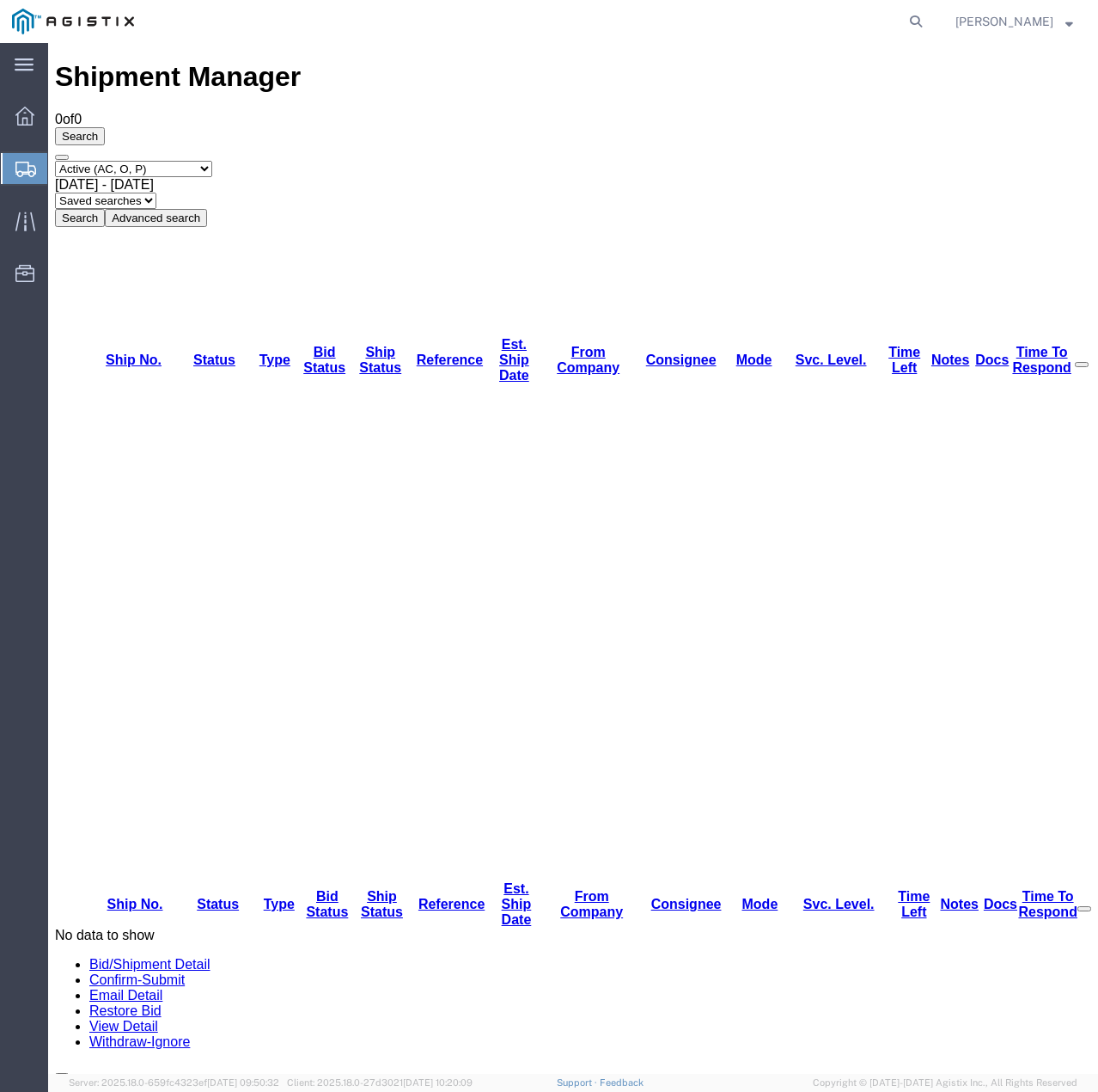
click at [208, 161] on select "Select status Active (AC, O, P) All Approved Awaiting Confirmation (AC) Booked …" at bounding box center [133, 169] width 157 height 17
select select "ALL"
click at [55, 161] on select "Select status Active (AC, O, P) All Approved Awaiting Confirmation (AC) Booked …" at bounding box center [133, 169] width 157 height 17
click at [105, 209] on button "Search" at bounding box center [80, 218] width 50 height 19
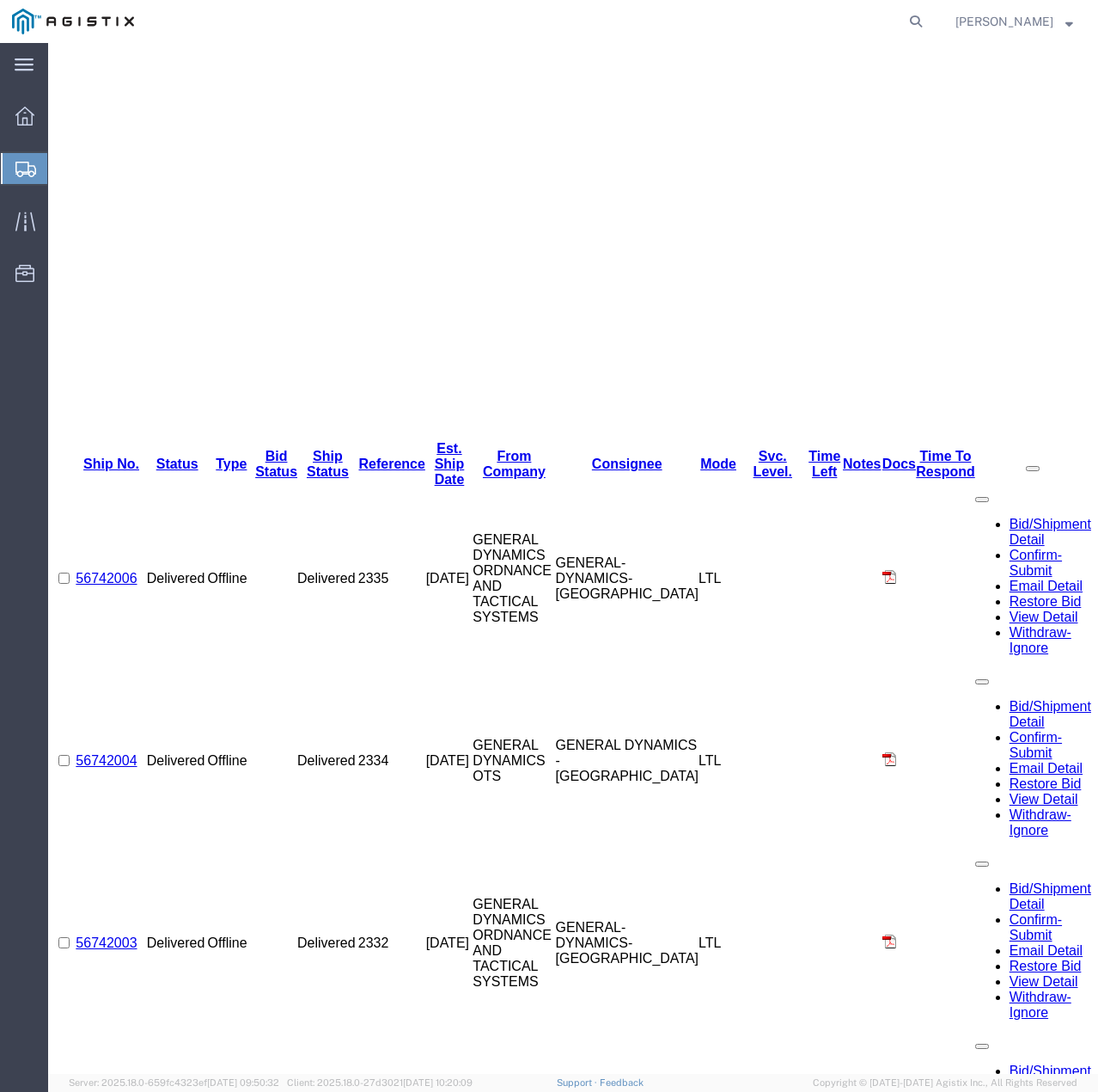
scroll to position [393, 0]
